Goal: Task Accomplishment & Management: Manage account settings

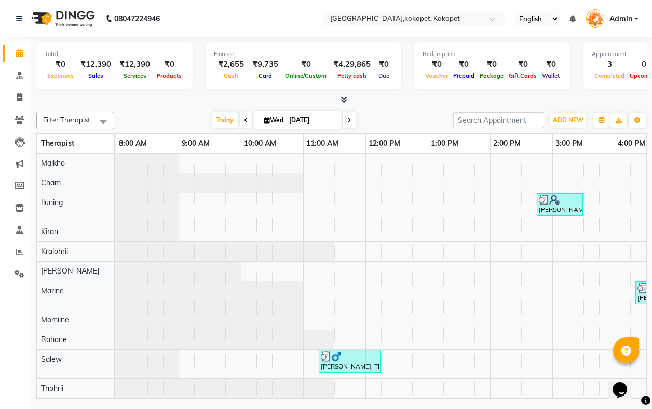
click at [390, 26] on nav "08047224946 Select Location × [GEOGRAPHIC_DATA],kokapet, Kokapet English ENGLIS…" at bounding box center [326, 18] width 652 height 37
click at [403, 16] on input "text" at bounding box center [403, 20] width 151 height 10
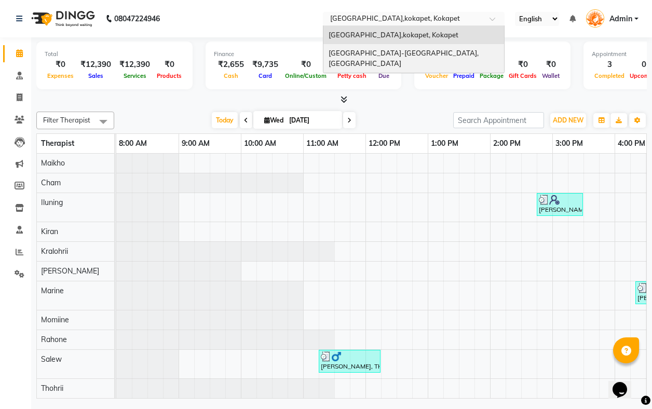
click at [396, 47] on div "[GEOGRAPHIC_DATA]-[GEOGRAPHIC_DATA], [GEOGRAPHIC_DATA]" at bounding box center [414, 58] width 181 height 29
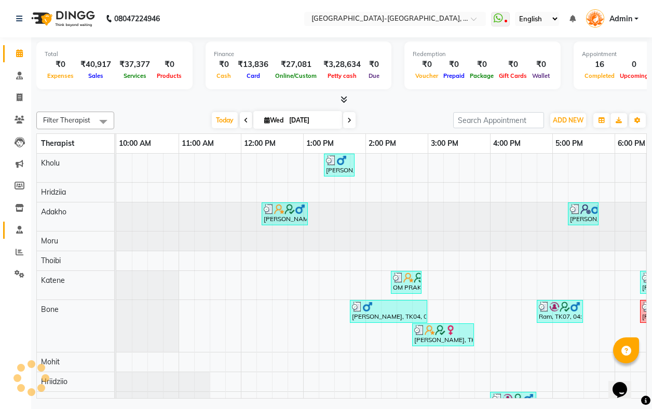
click at [20, 233] on icon at bounding box center [19, 230] width 7 height 8
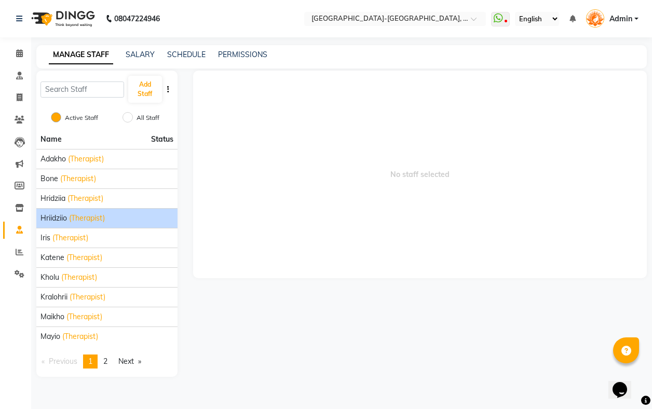
click at [56, 220] on span "Hriidziio" at bounding box center [54, 218] width 26 height 11
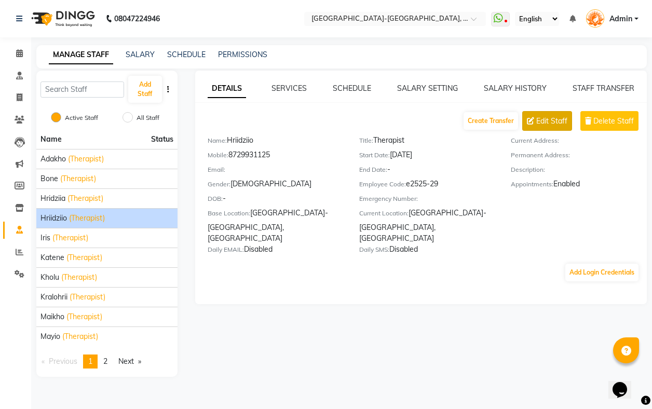
click at [555, 117] on span "Edit Staff" at bounding box center [552, 121] width 31 height 11
select select "male"
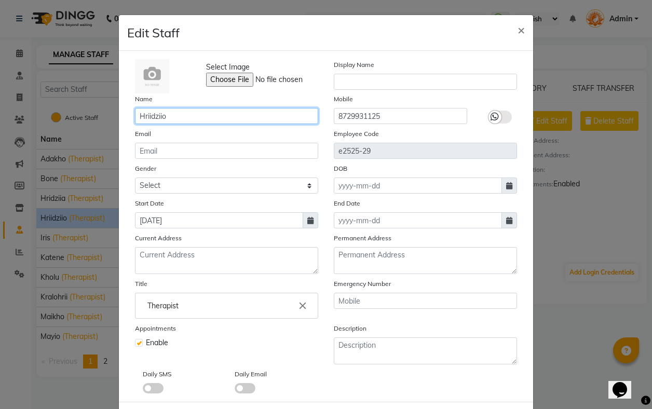
click at [140, 115] on input "Hriidziio" at bounding box center [226, 116] width 183 height 16
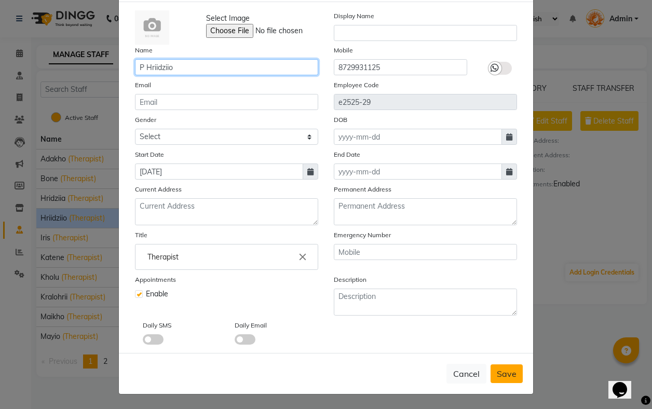
type input "P Hriidziio"
click at [504, 378] on span "Save" at bounding box center [507, 374] width 20 height 10
select select
checkbox input "false"
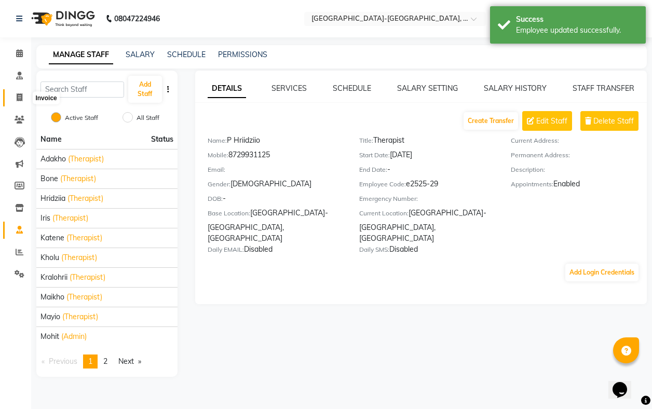
click at [18, 102] on span at bounding box center [19, 98] width 18 height 12
select select "service"
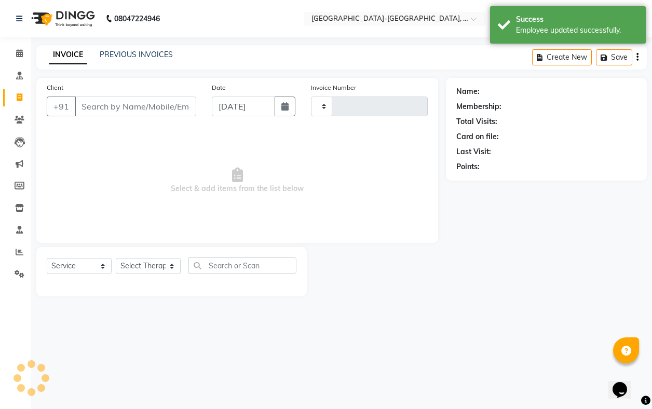
type input "2009"
select select "5851"
